Goal: Check status: Check status

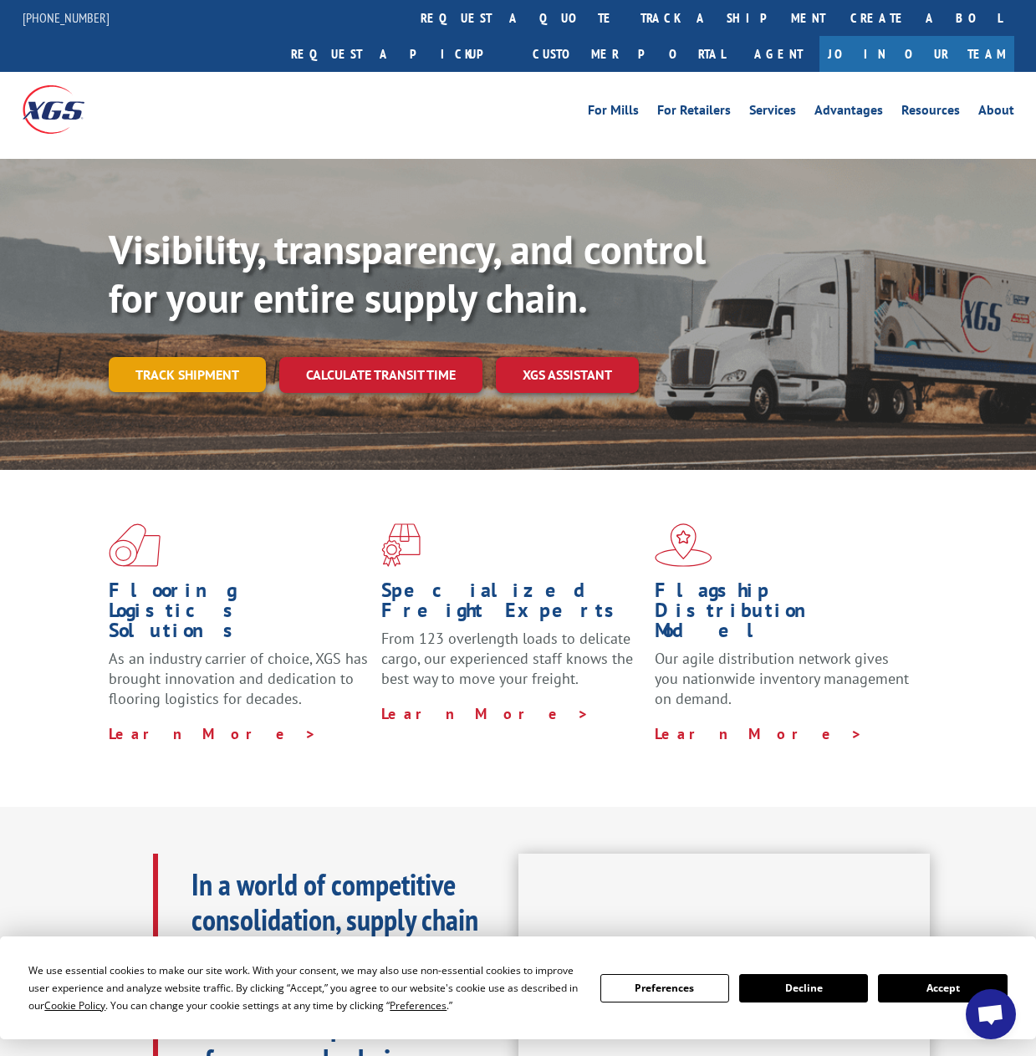
click at [174, 357] on link "Track shipment" at bounding box center [187, 374] width 157 height 35
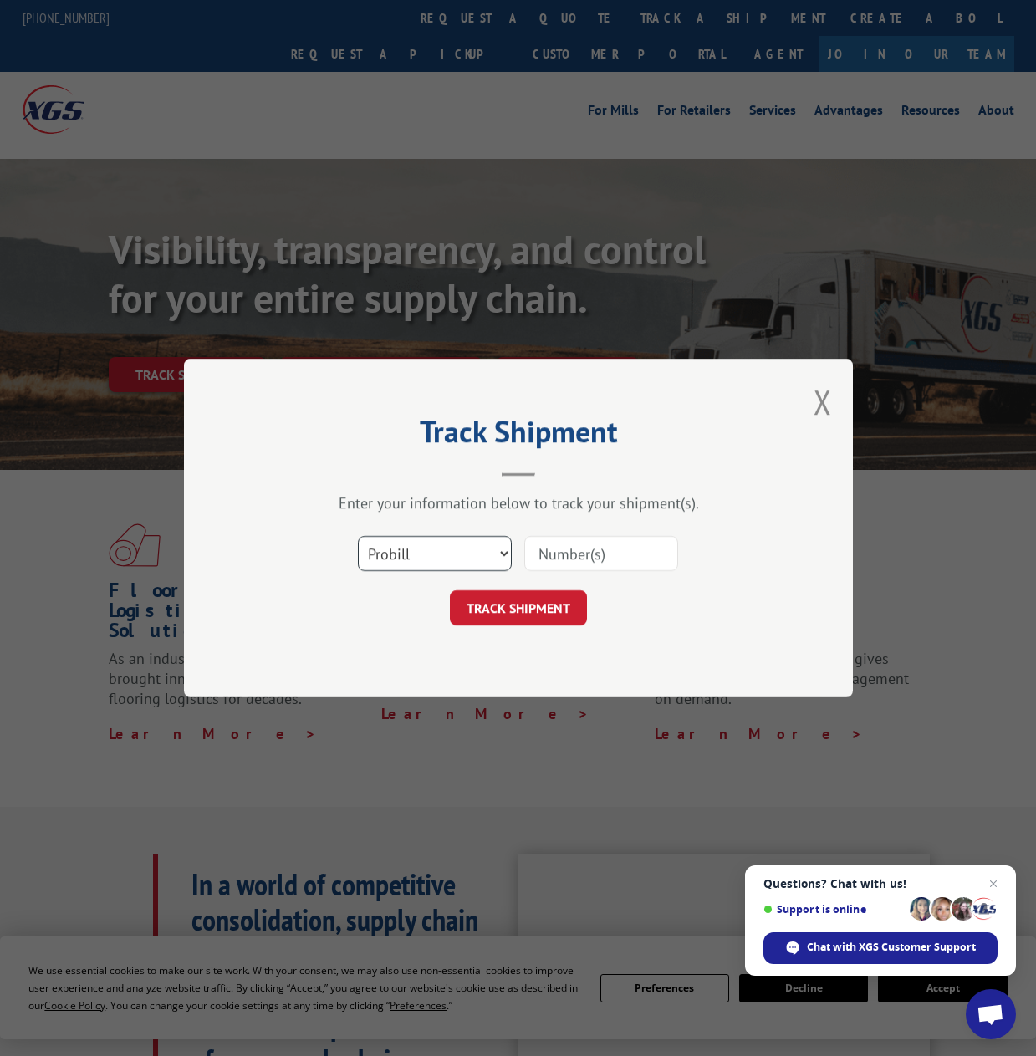
click at [494, 559] on select "Select category... Probill BOL PO" at bounding box center [435, 553] width 154 height 35
select select "bol"
click at [358, 536] on select "Select category... Probill BOL PO" at bounding box center [435, 553] width 154 height 35
click at [596, 575] on div "Select category... Probill BOL PO" at bounding box center [519, 553] width 502 height 55
click at [597, 559] on input at bounding box center [601, 553] width 154 height 35
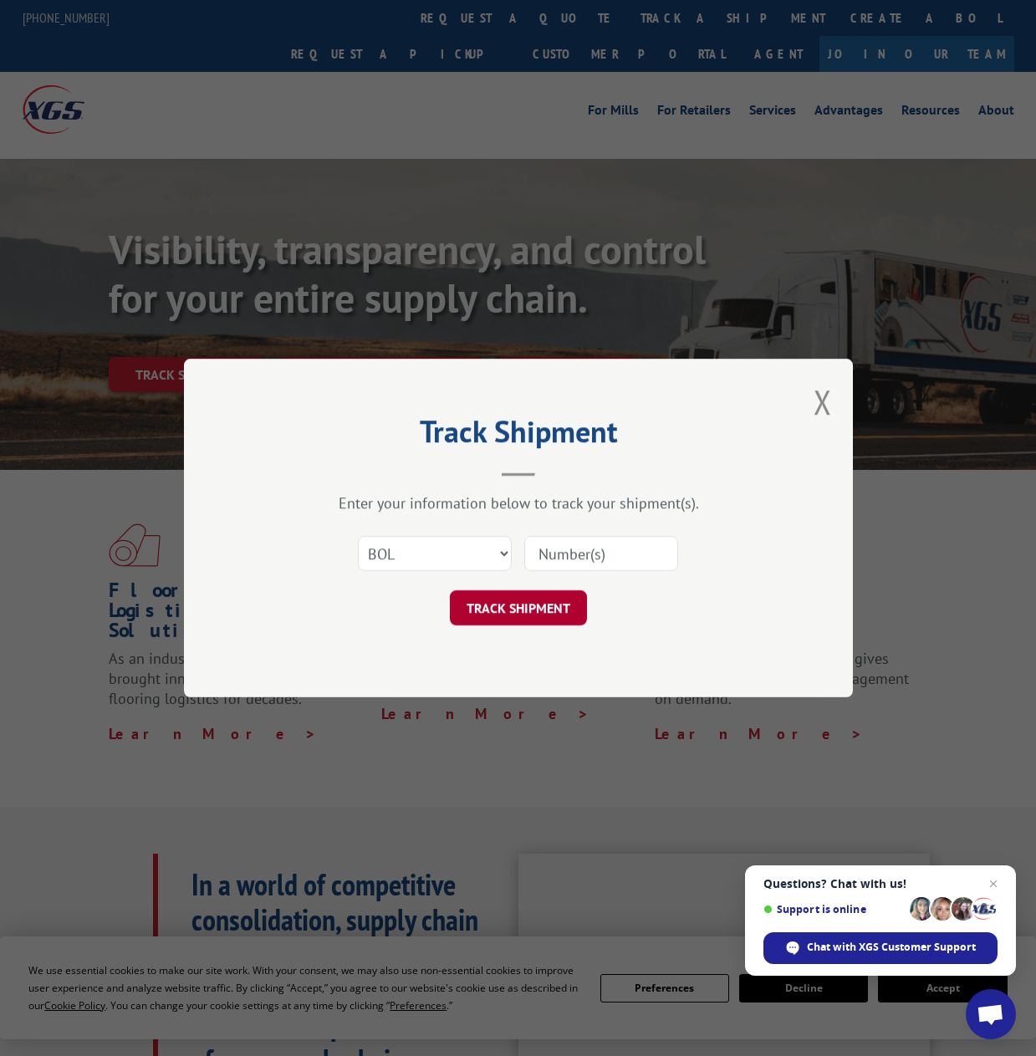
paste input "8639984"
type input "8639984"
click at [529, 600] on button "TRACK SHIPMENT" at bounding box center [518, 607] width 137 height 35
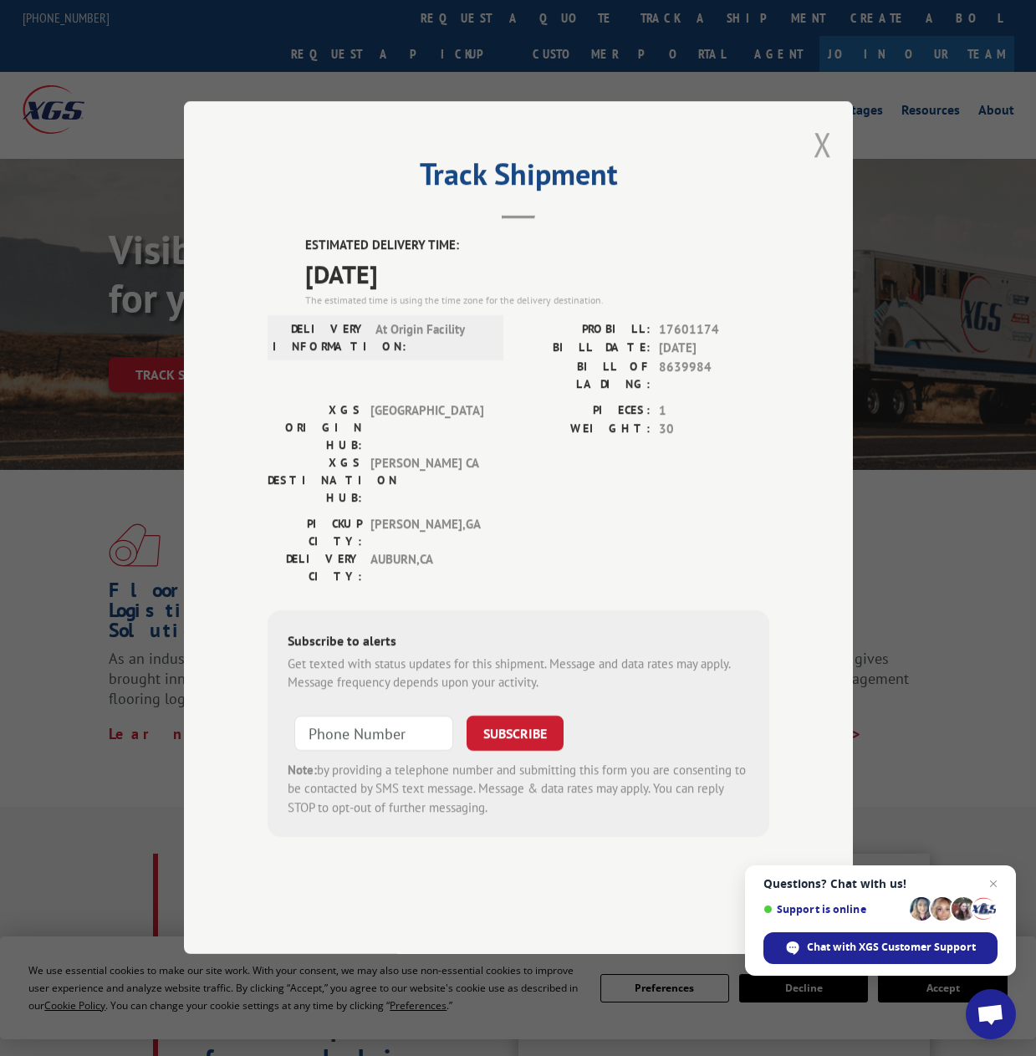
click at [826, 166] on button "Close modal" at bounding box center [823, 144] width 18 height 44
